Goal: Task Accomplishment & Management: Use online tool/utility

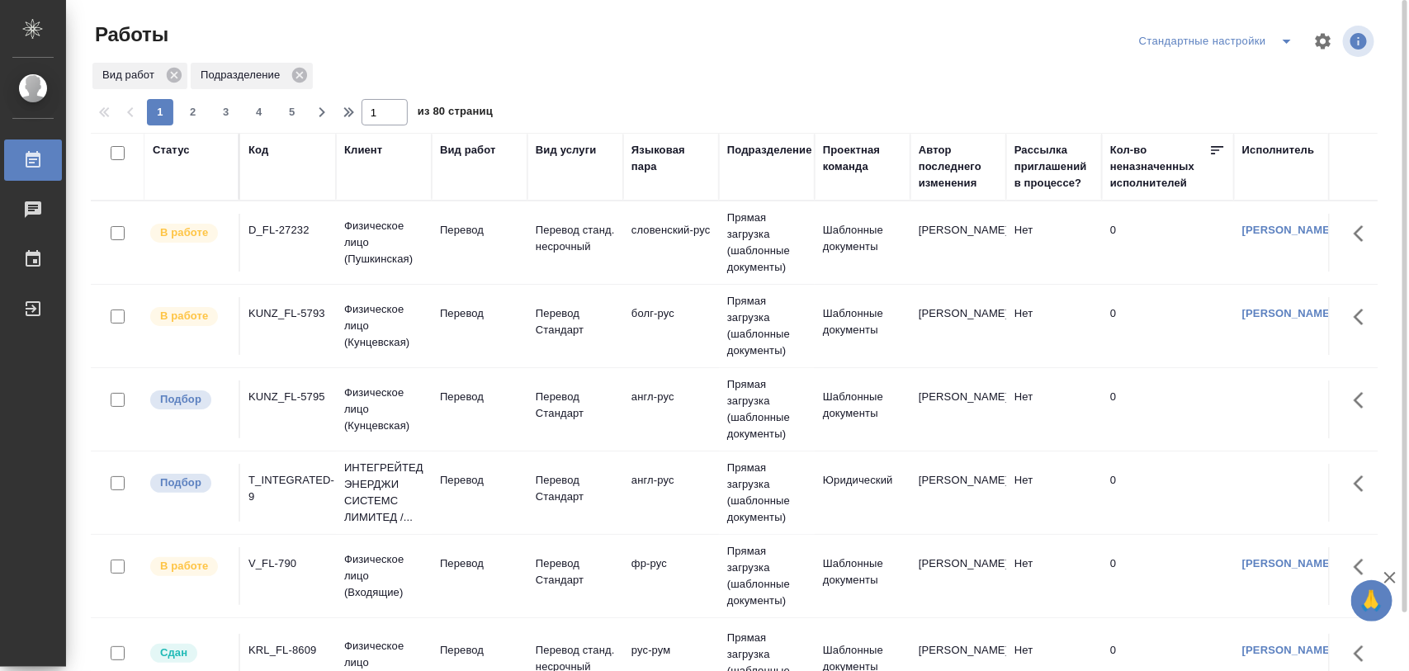
click at [272, 239] on div "KUNZ_FL-5795" at bounding box center [288, 230] width 79 height 17
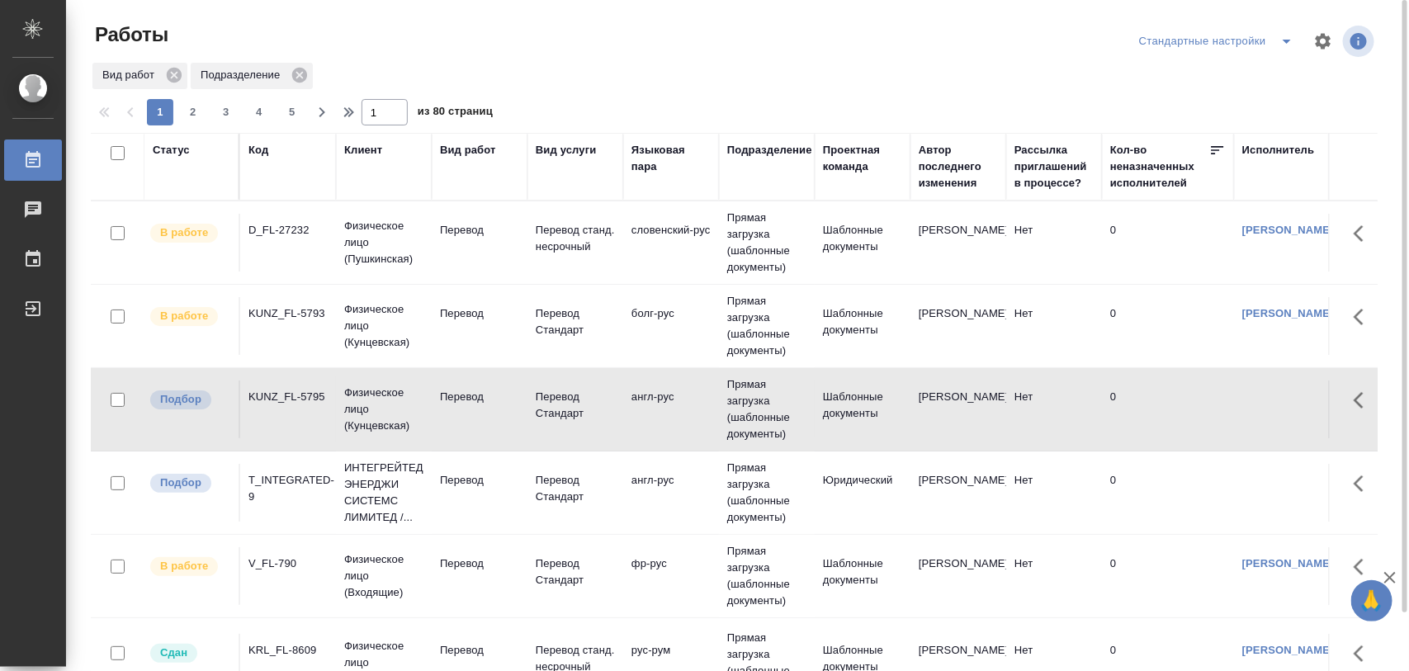
click at [306, 239] on div "T_INTEGRATED-9" at bounding box center [288, 230] width 79 height 17
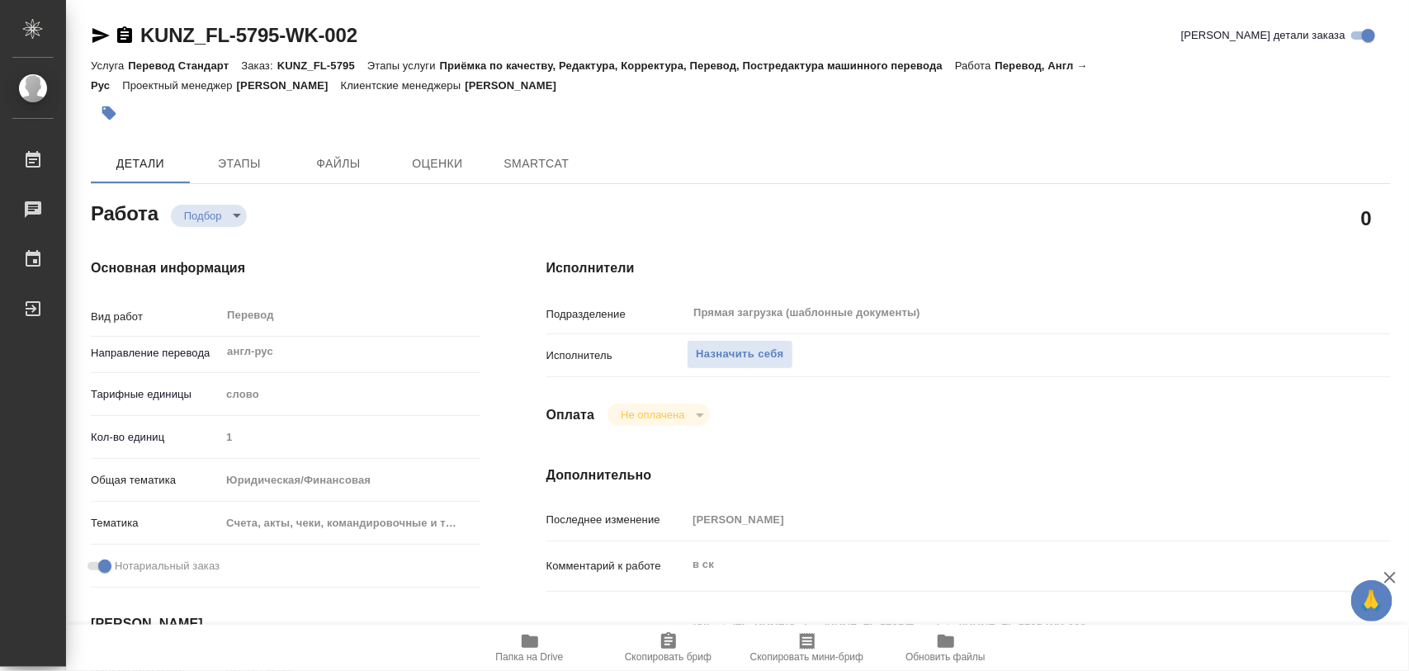
type textarea "x"
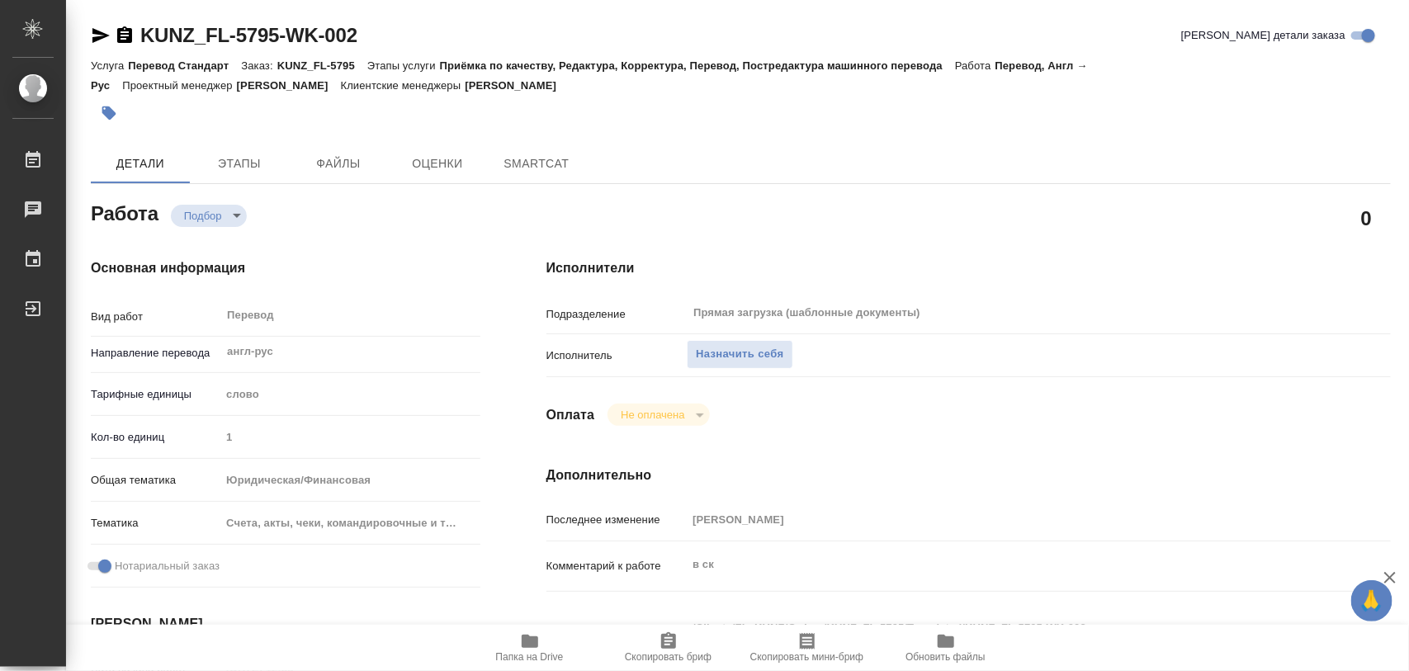
type textarea "x"
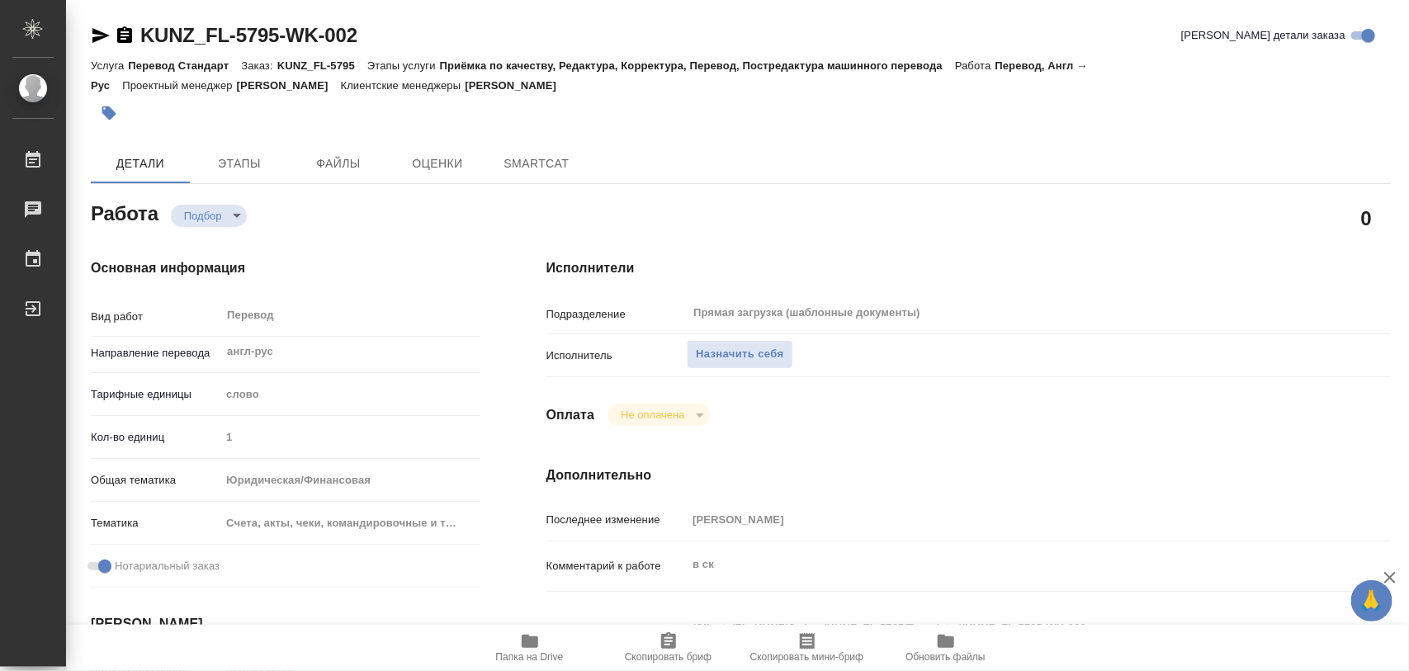
type textarea "x"
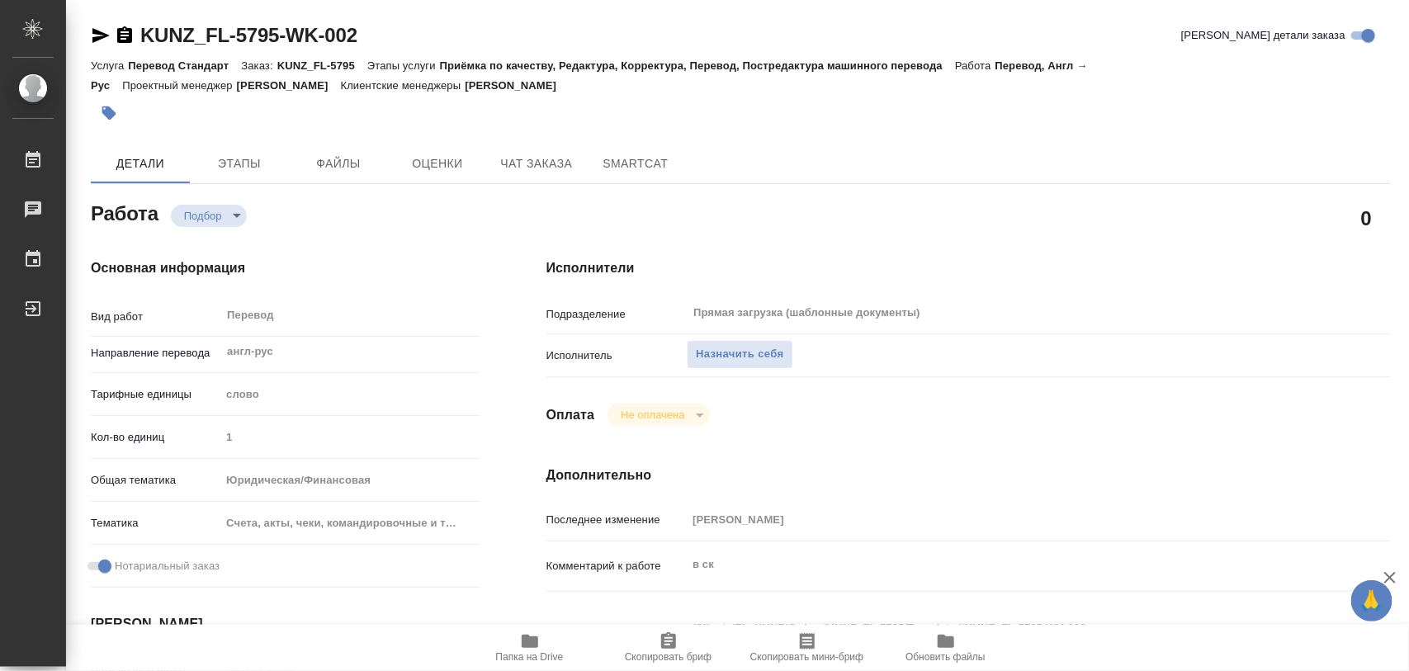
type textarea "x"
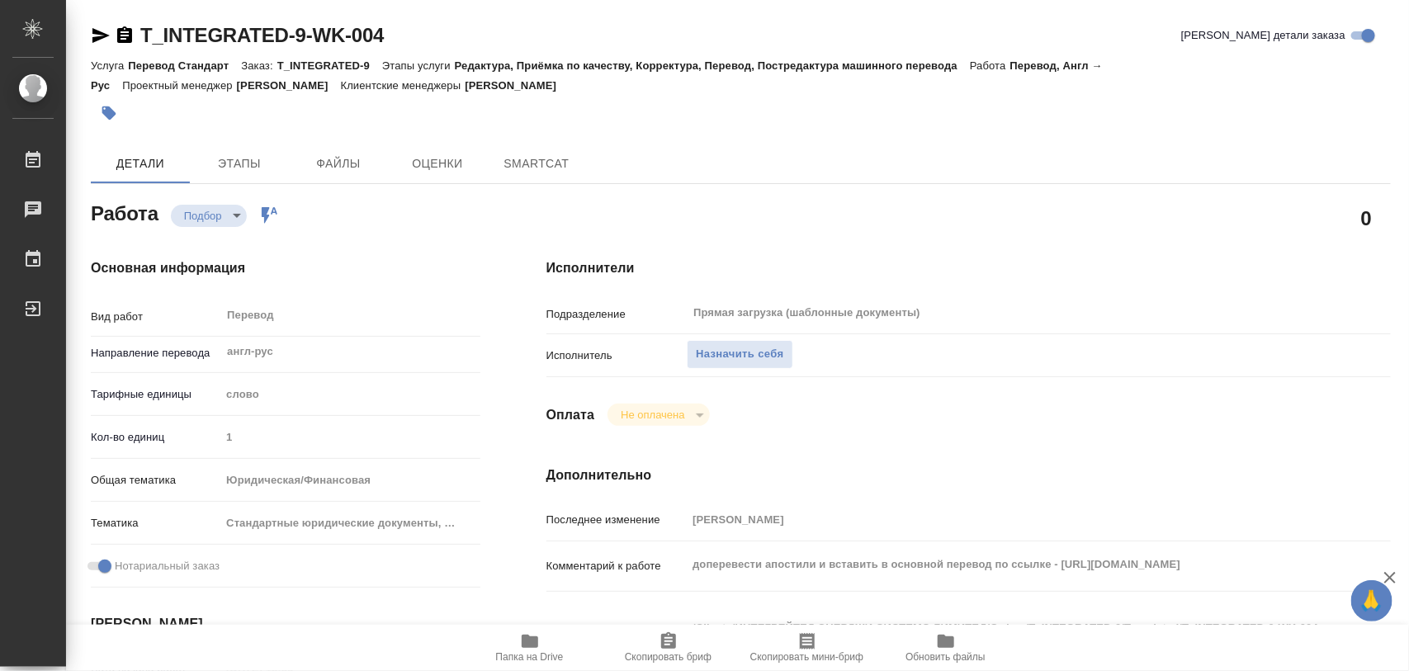
type textarea "x"
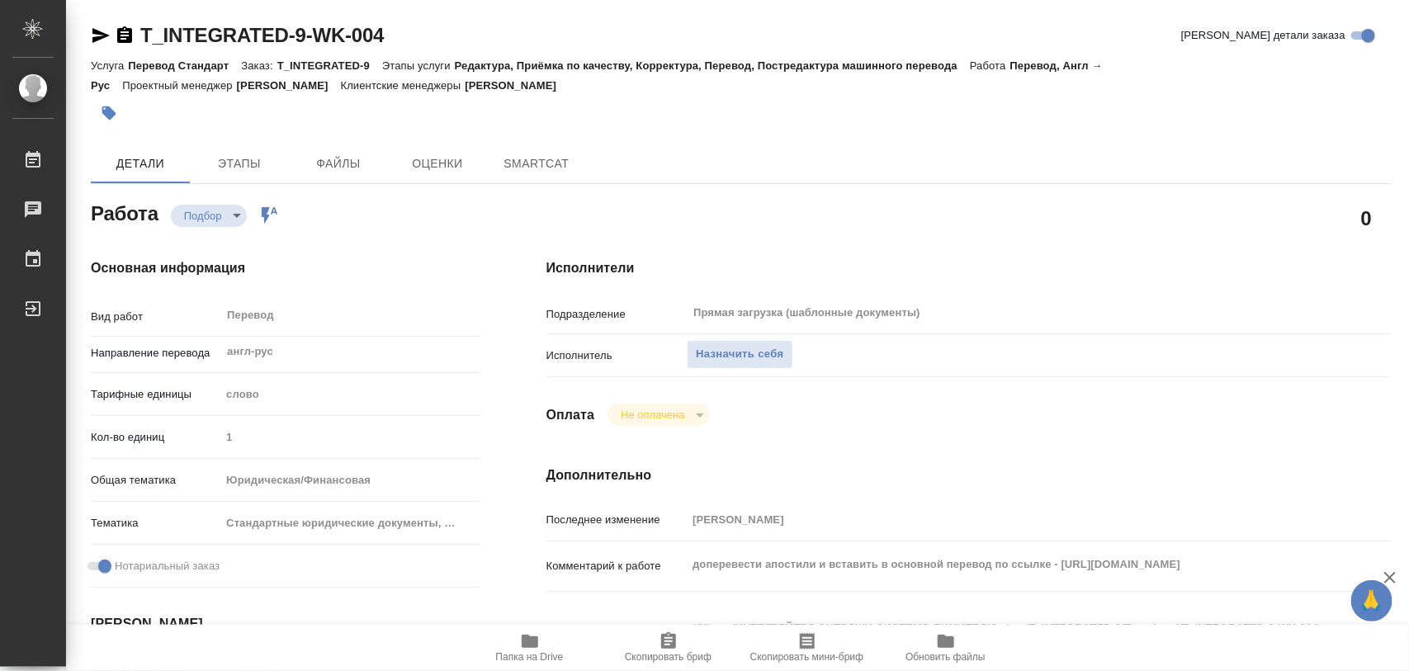
type textarea "x"
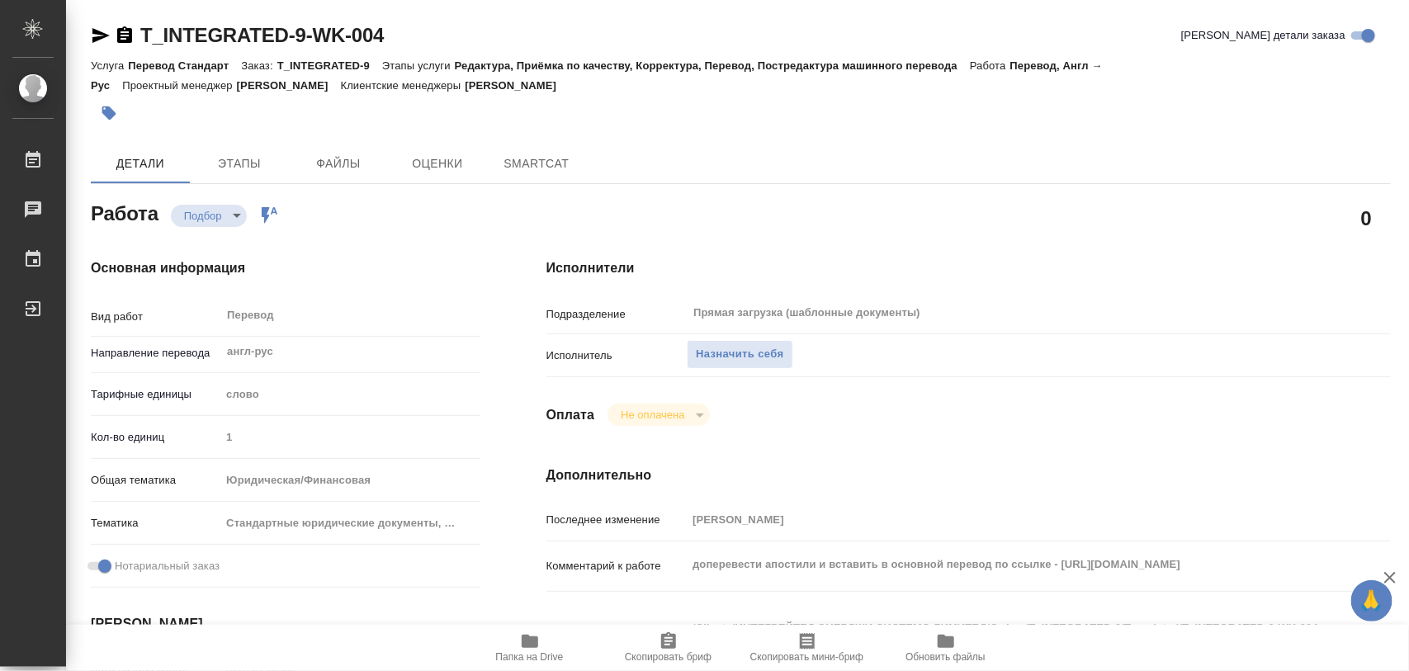
type textarea "x"
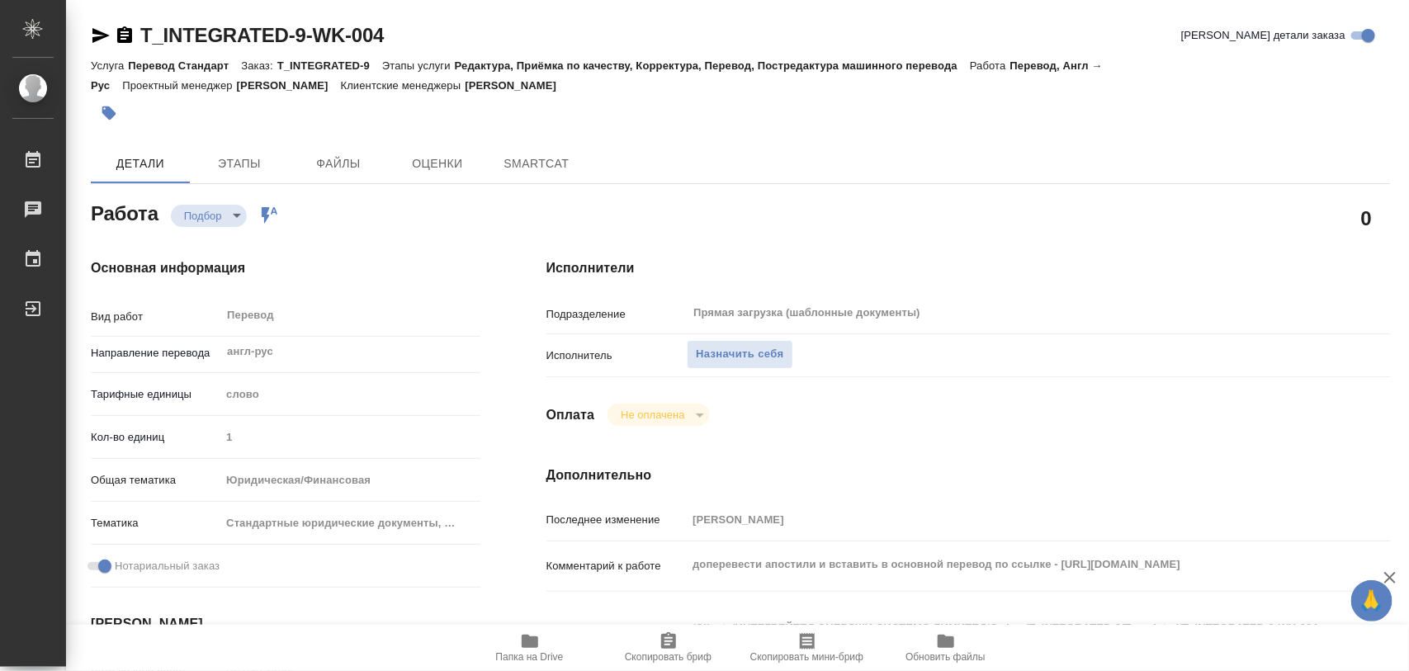
type textarea "x"
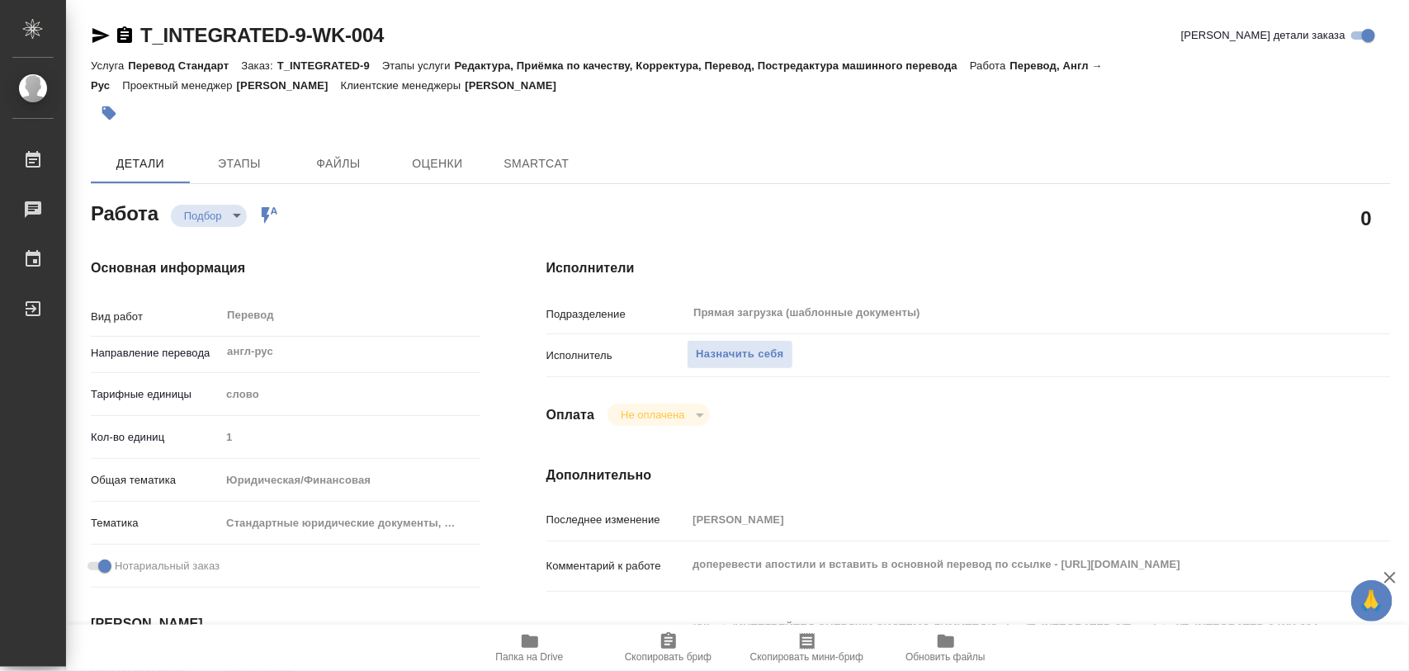
type textarea "x"
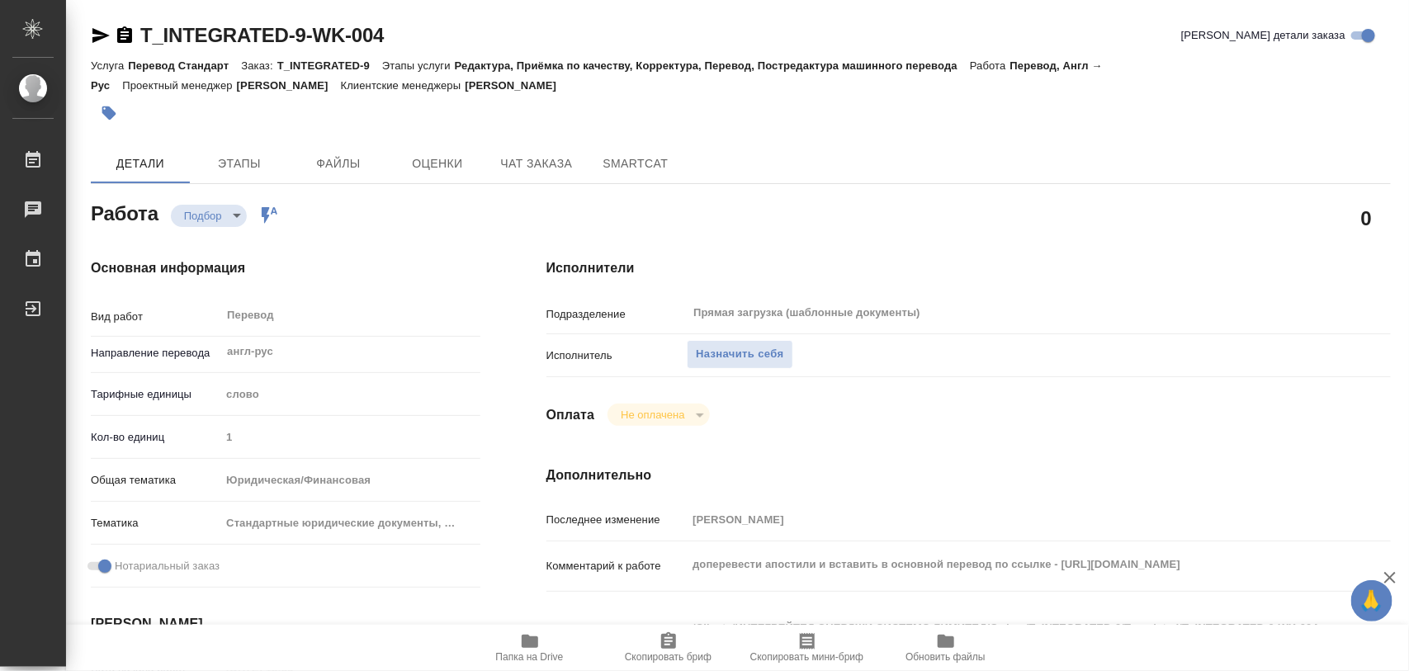
type textarea "x"
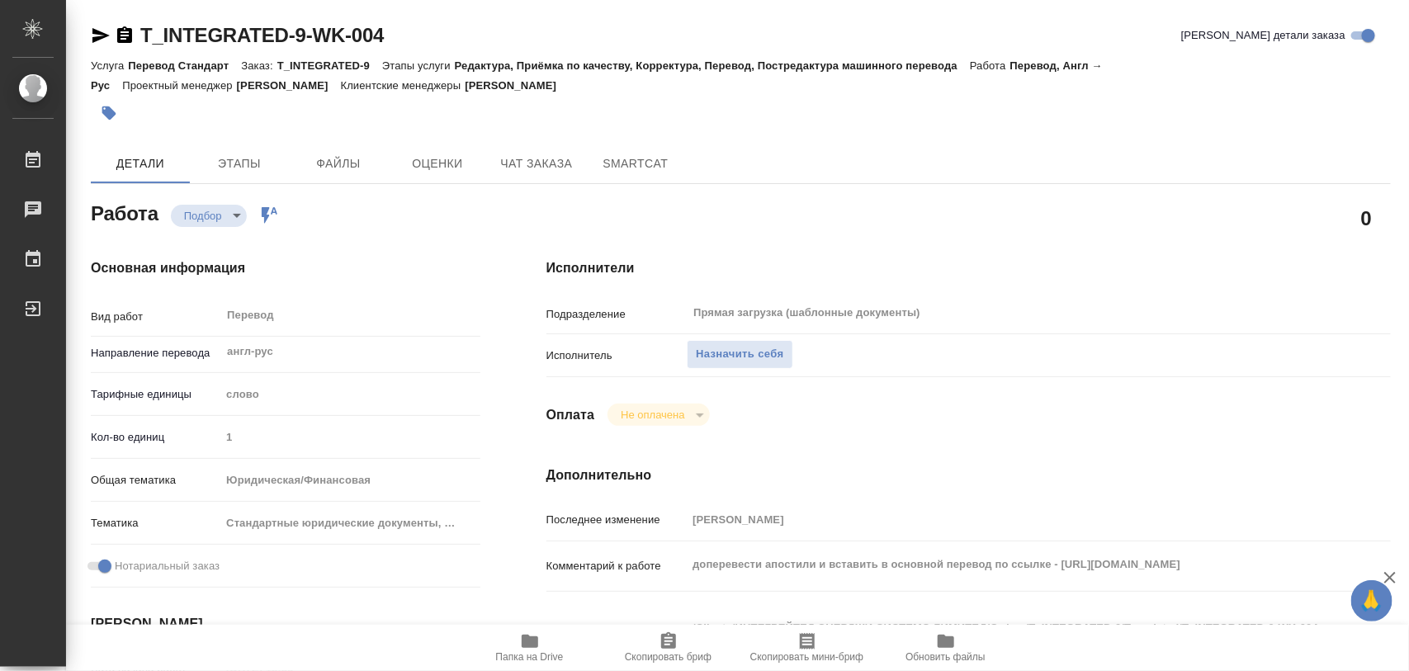
type textarea "x"
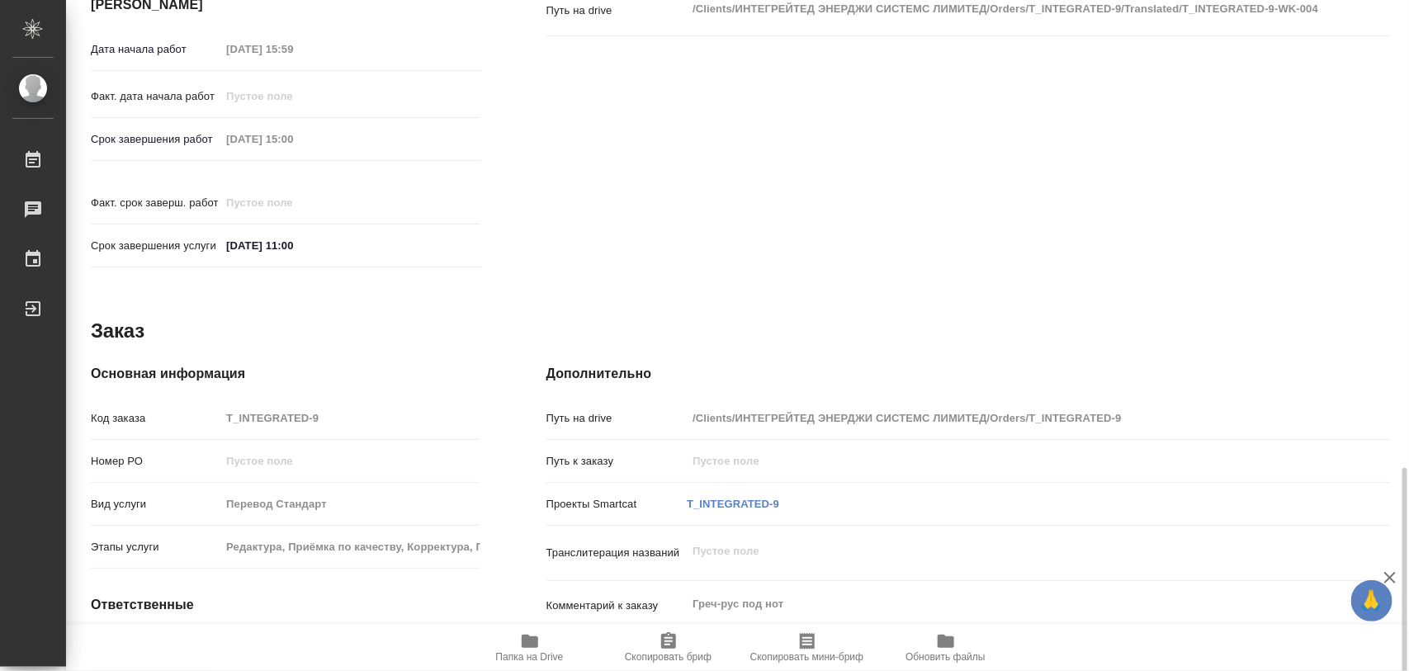
scroll to position [736, 0]
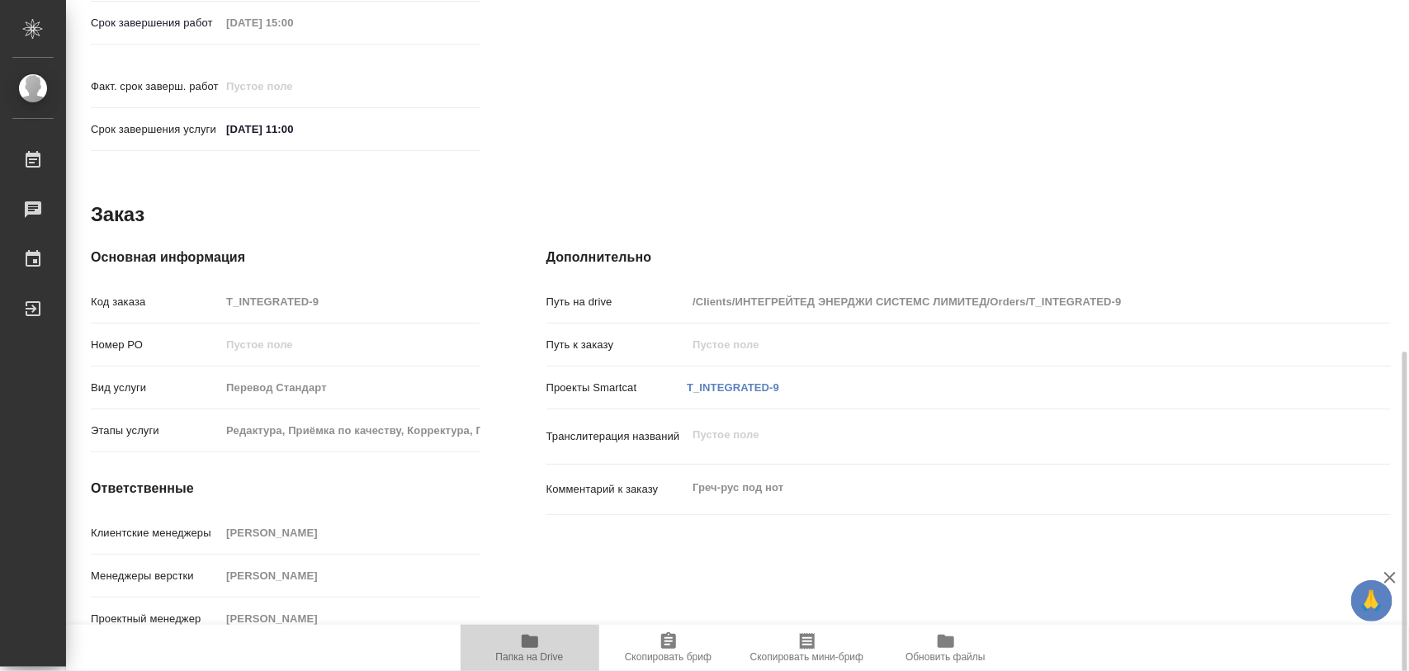
click at [537, 646] on icon "button" at bounding box center [530, 641] width 17 height 13
